Goal: Task Accomplishment & Management: Manage account settings

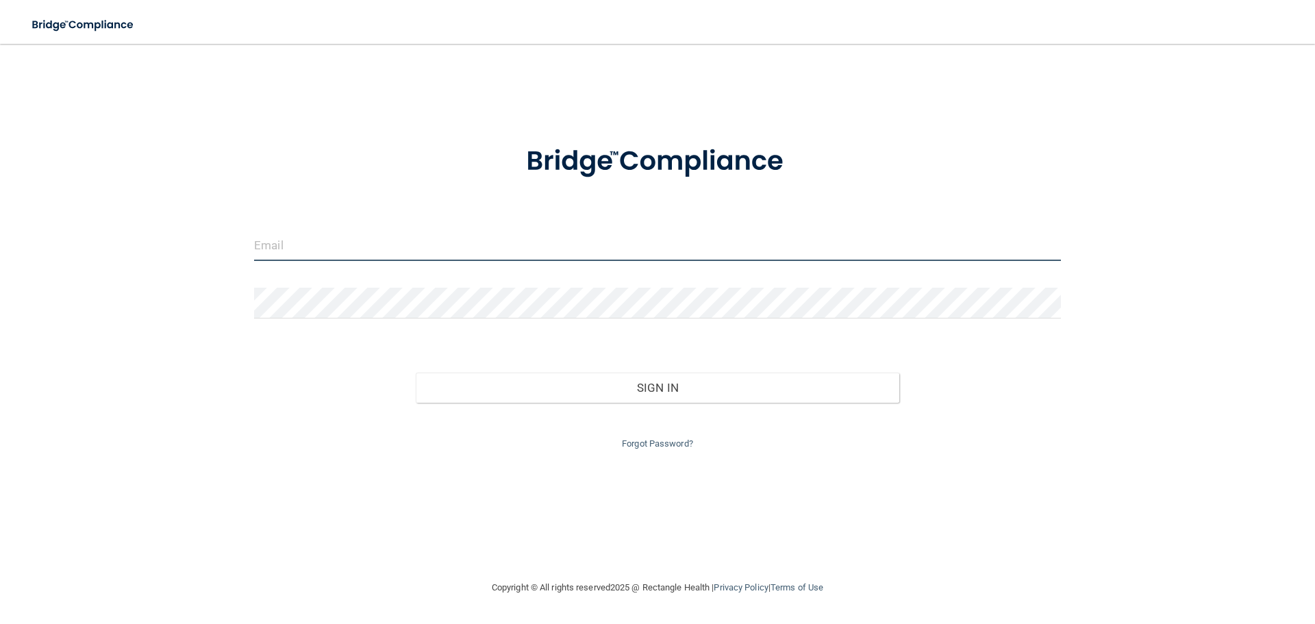
click at [597, 244] on input "email" at bounding box center [657, 245] width 807 height 31
type input "[EMAIL_ADDRESS][DOMAIN_NAME]"
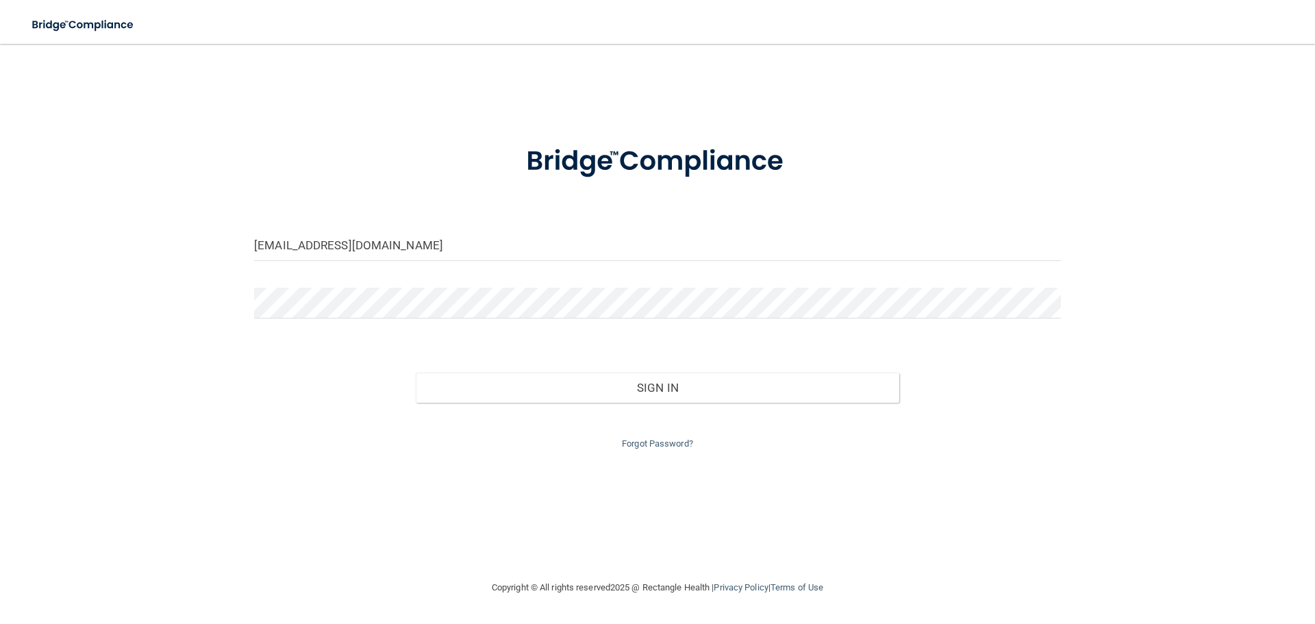
click at [397, 285] on form "[EMAIL_ADDRESS][DOMAIN_NAME] Invalid email/password. You don't have permission …" at bounding box center [657, 289] width 807 height 326
click at [416, 373] on button "Sign In" at bounding box center [658, 388] width 484 height 30
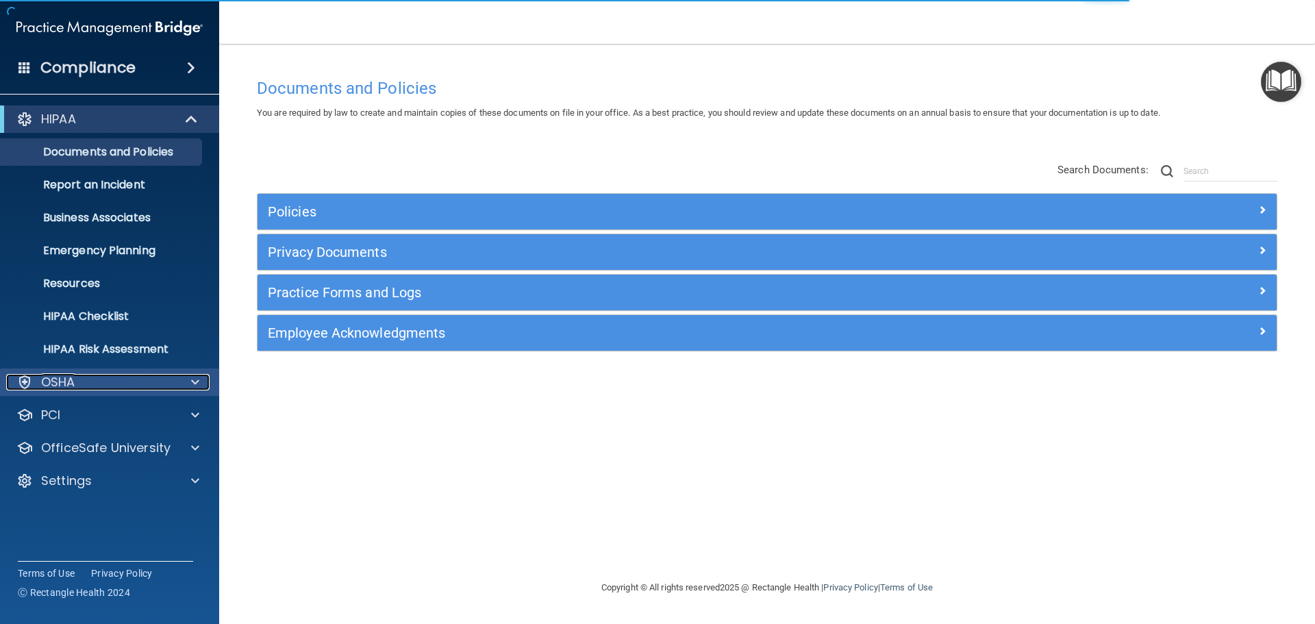
click at [105, 381] on div "OSHA" at bounding box center [91, 382] width 170 height 16
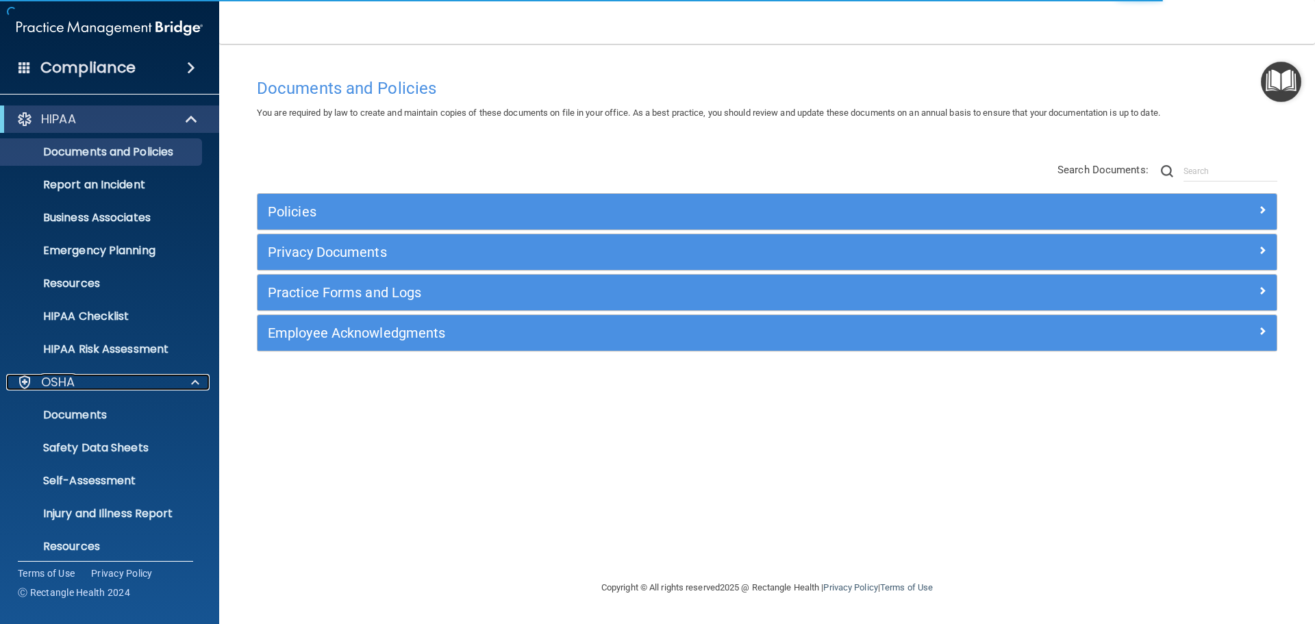
scroll to position [109, 0]
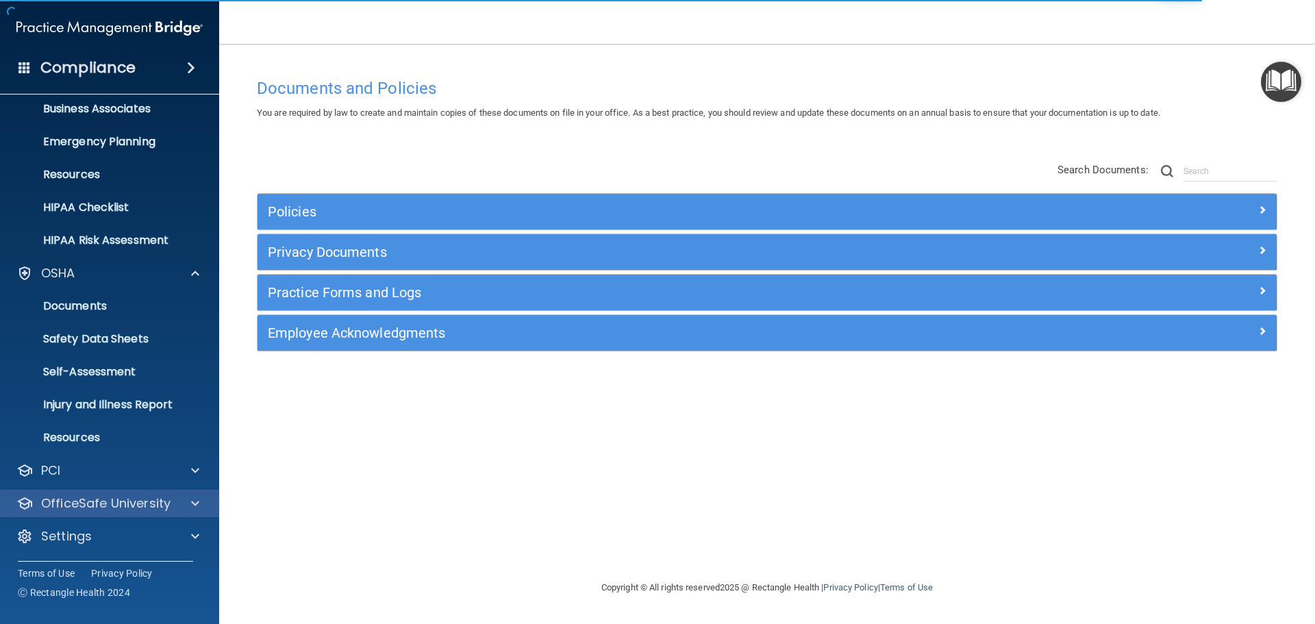
click at [150, 516] on div "OfficeSafe University" at bounding box center [110, 503] width 220 height 27
click at [195, 503] on span at bounding box center [195, 503] width 8 height 16
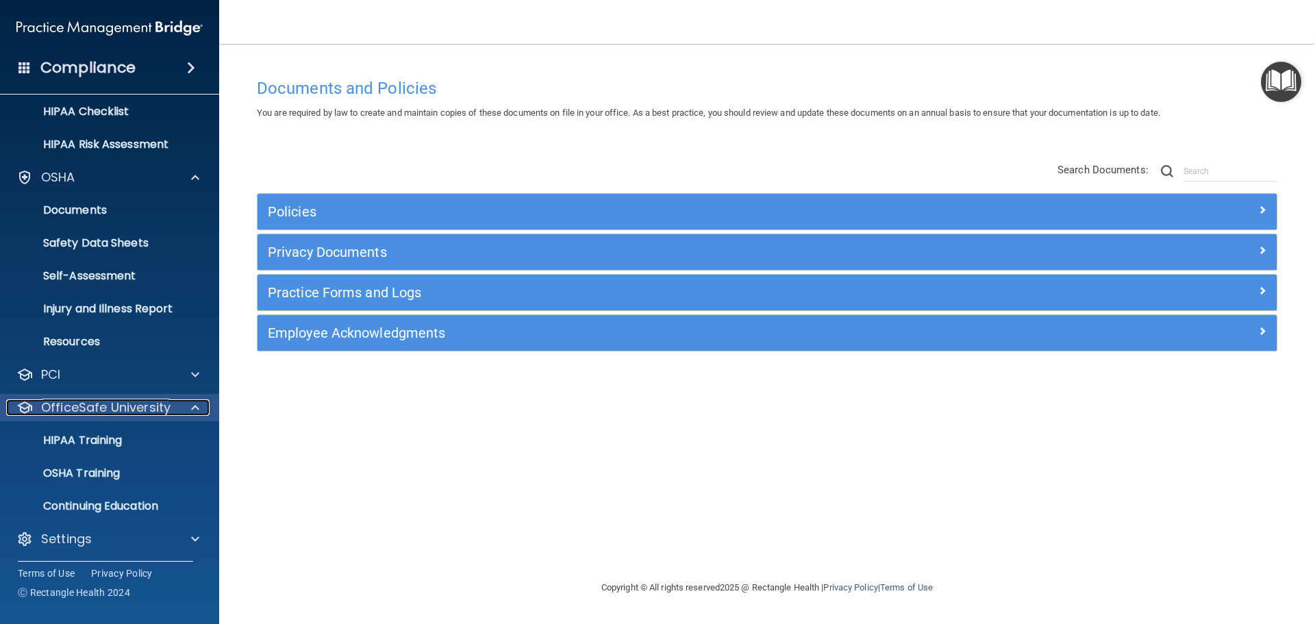
scroll to position [208, 0]
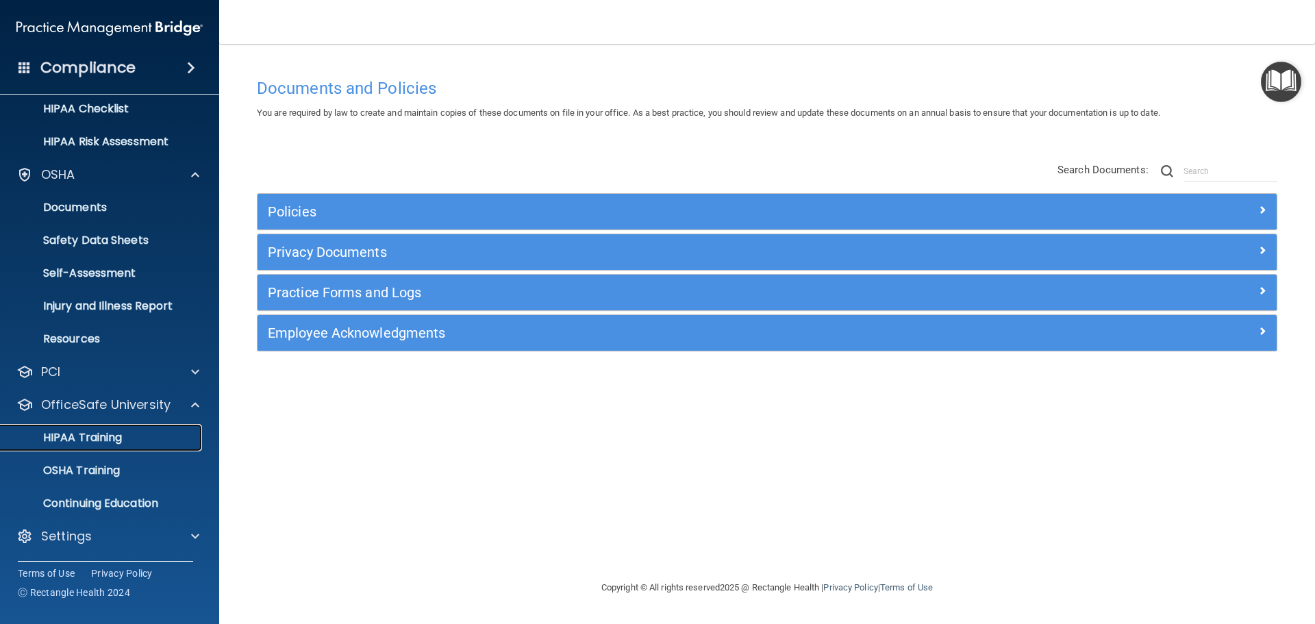
click at [110, 440] on p "HIPAA Training" at bounding box center [65, 438] width 113 height 14
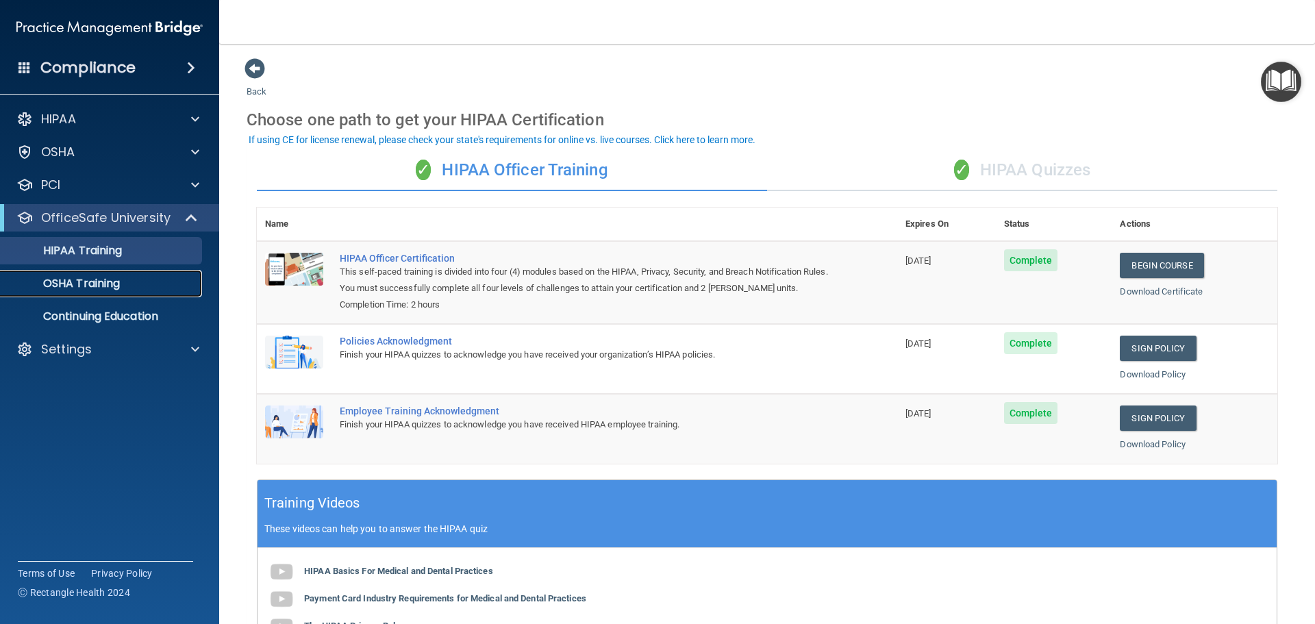
click at [90, 285] on p "OSHA Training" at bounding box center [64, 284] width 111 height 14
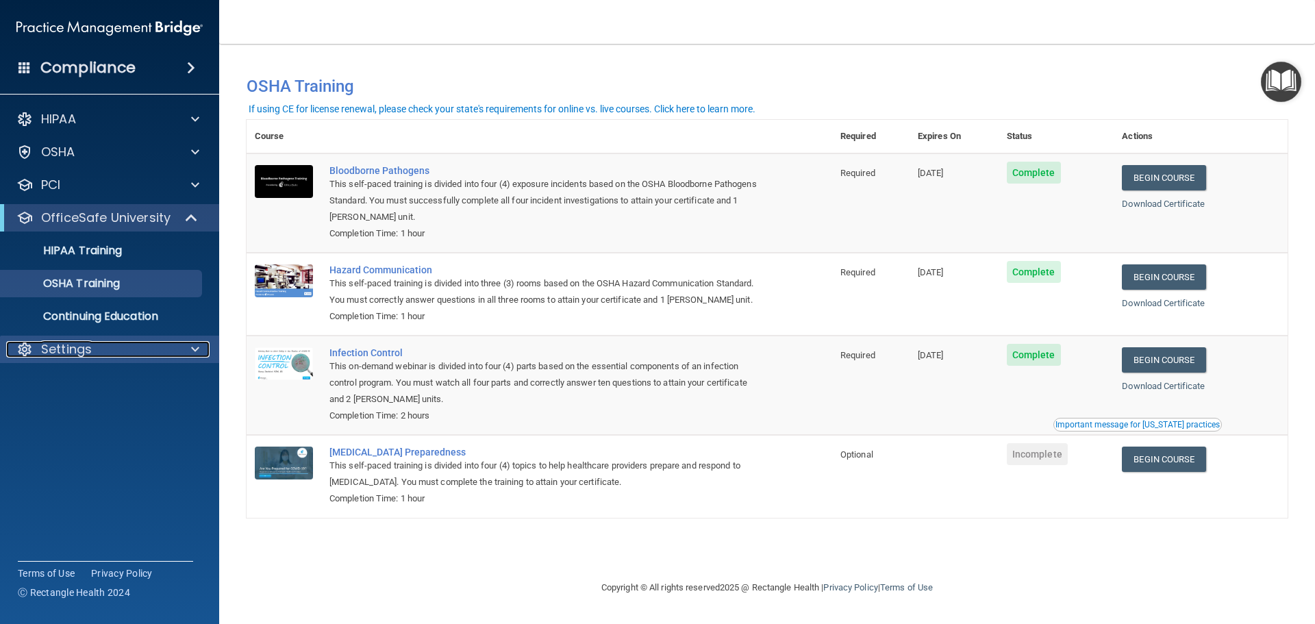
click at [64, 357] on p "Settings" at bounding box center [66, 349] width 51 height 16
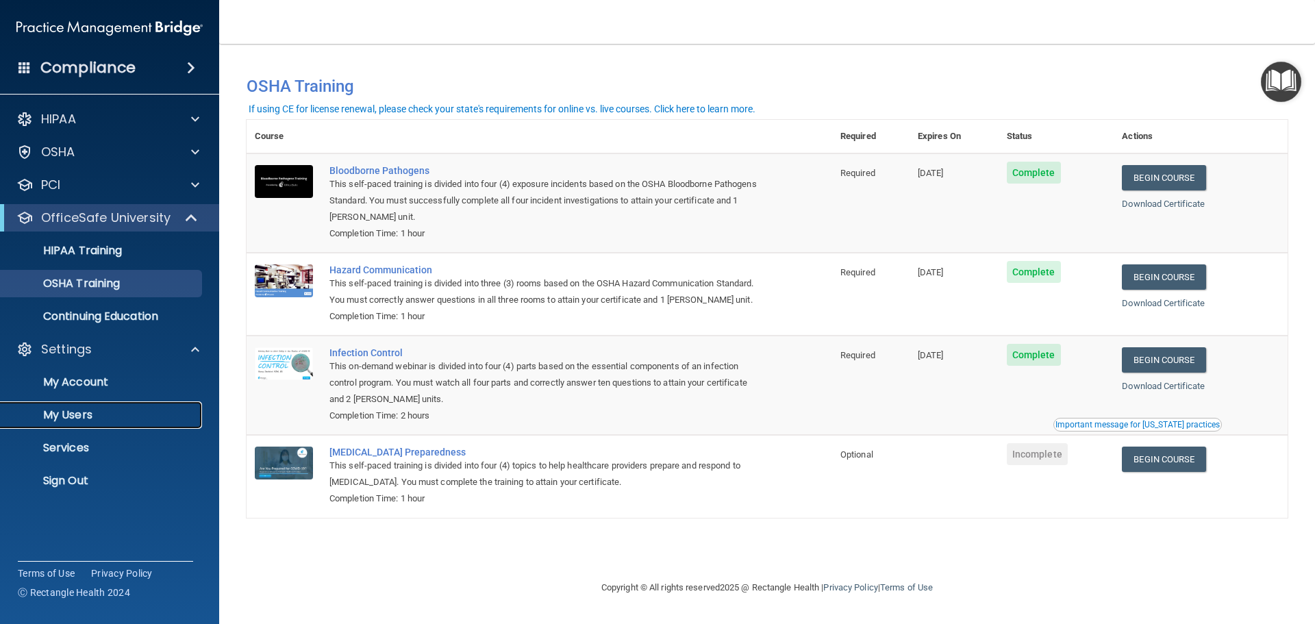
click at [67, 410] on p "My Users" at bounding box center [102, 415] width 187 height 14
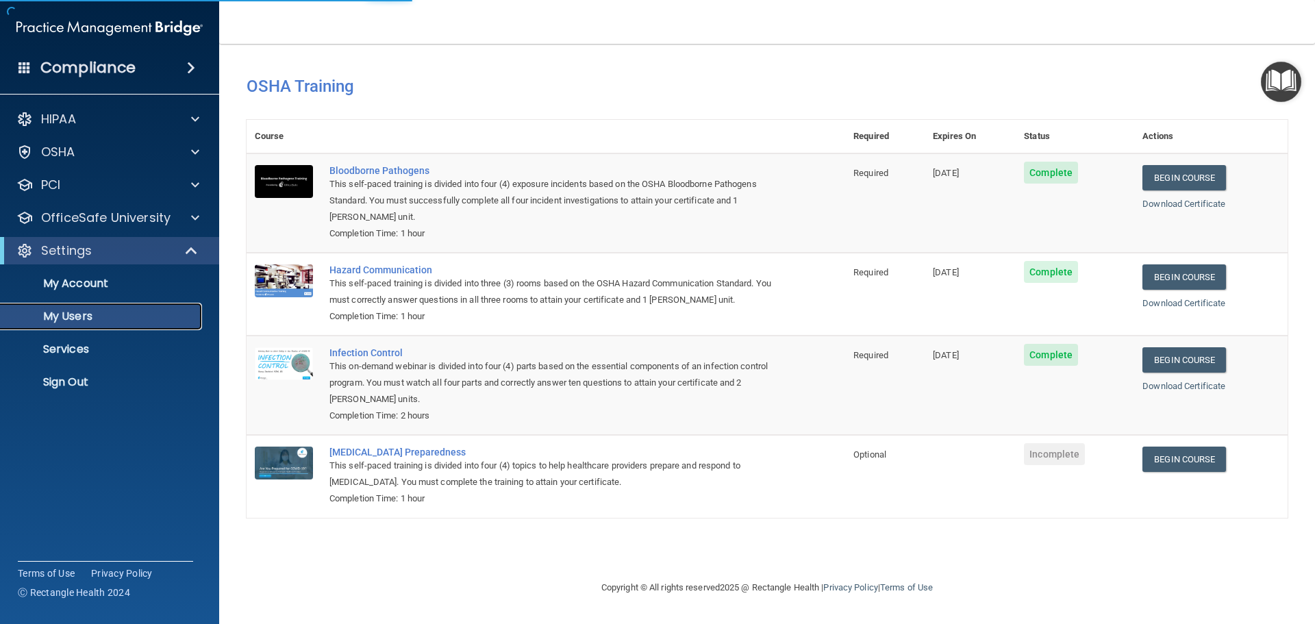
select select "20"
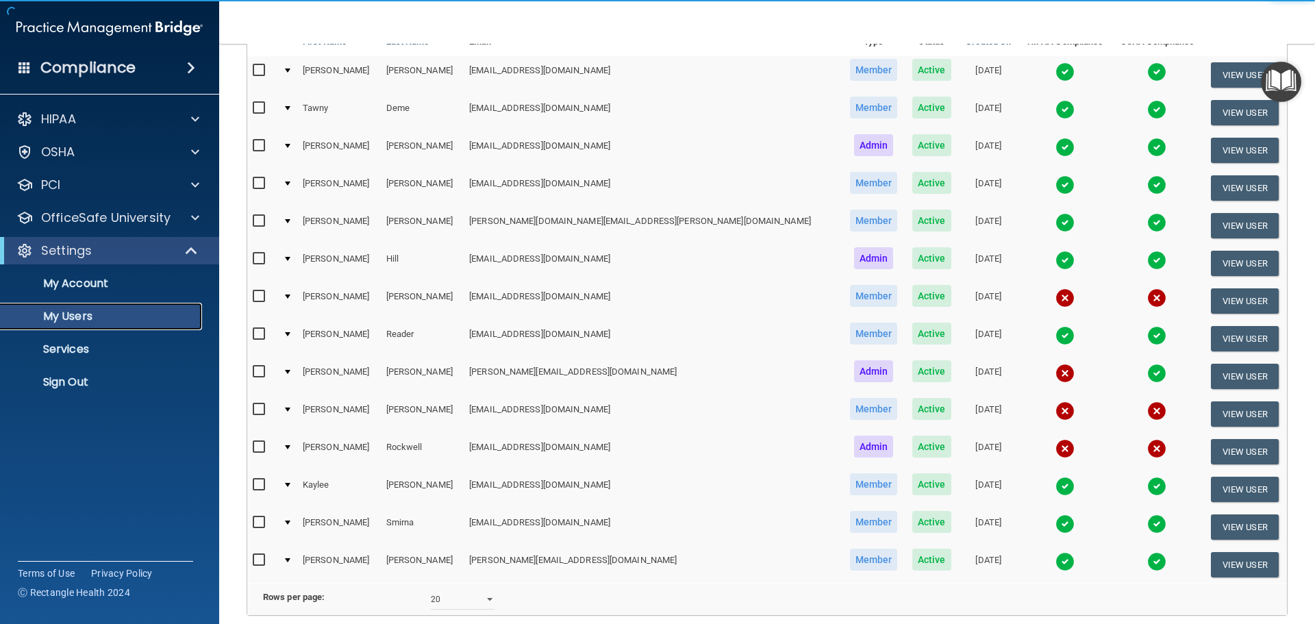
scroll to position [205, 0]
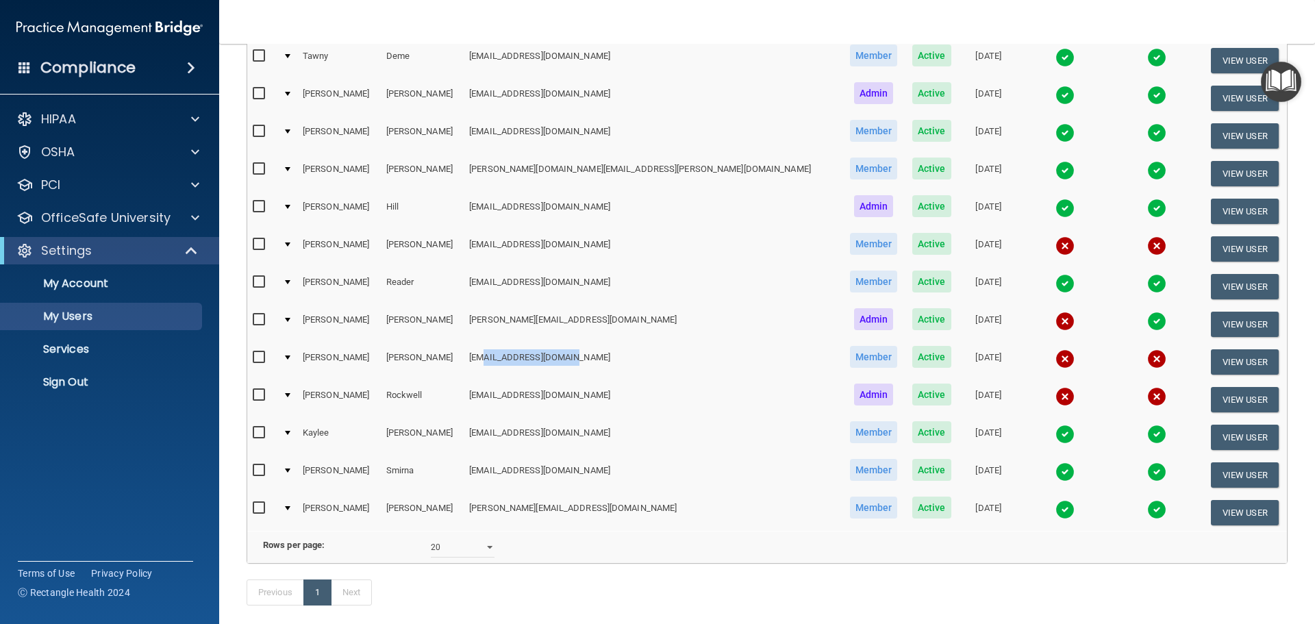
drag, startPoint x: 490, startPoint y: 360, endPoint x: 581, endPoint y: 355, distance: 91.2
click at [581, 355] on td "[EMAIL_ADDRESS][DOMAIN_NAME]" at bounding box center [653, 362] width 378 height 38
